Goal: Navigation & Orientation: Find specific page/section

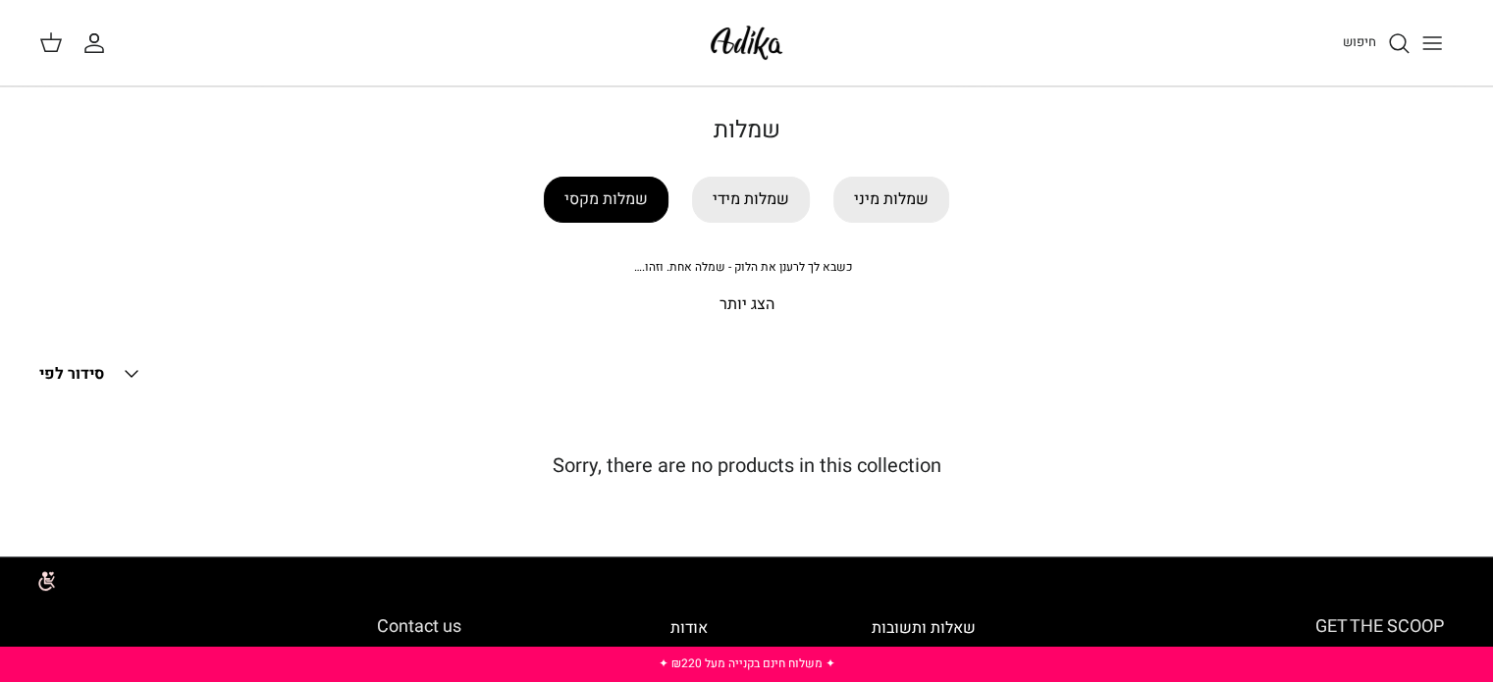
click at [614, 196] on link "שמלות מקסי" at bounding box center [606, 200] width 125 height 46
click at [605, 207] on link "שמלות מקסי" at bounding box center [606, 200] width 125 height 46
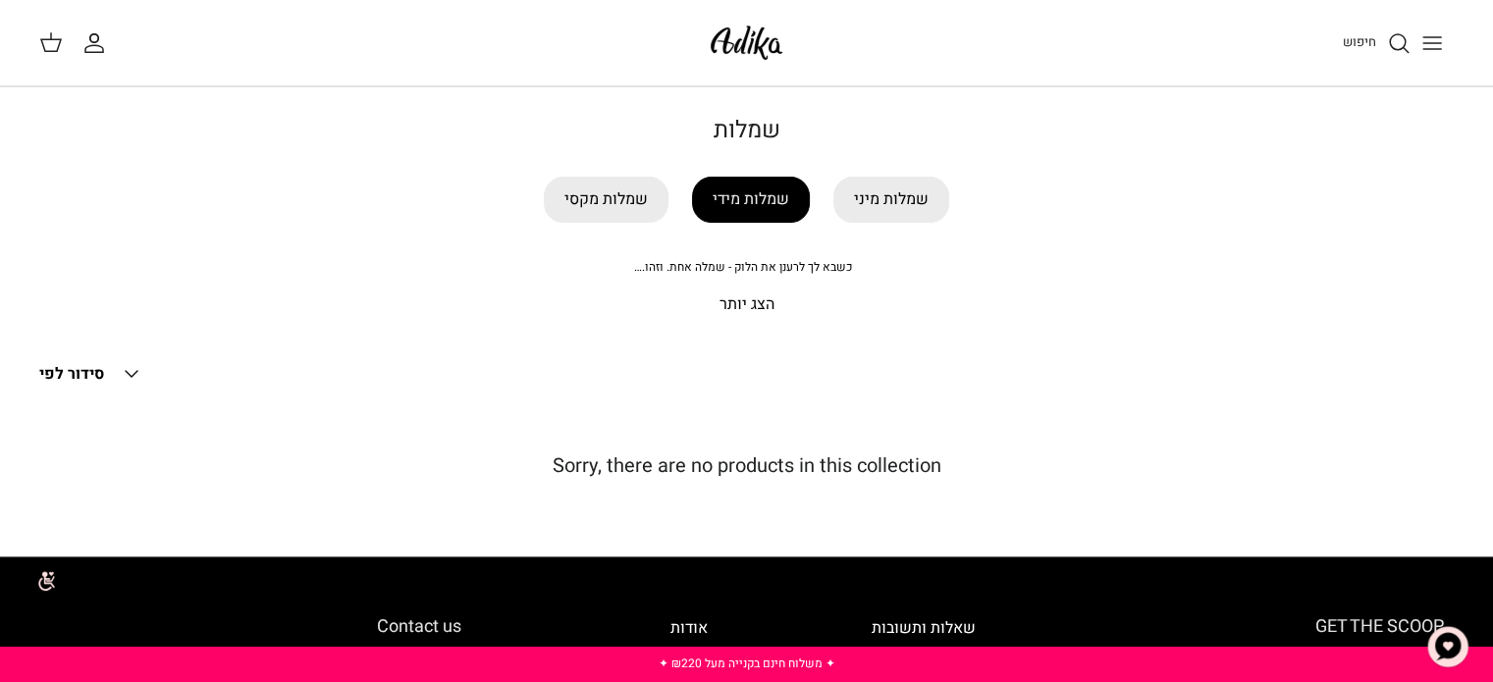
click at [739, 190] on link "שמלות מידי" at bounding box center [751, 200] width 118 height 46
